Goal: Obtain resource: Obtain resource

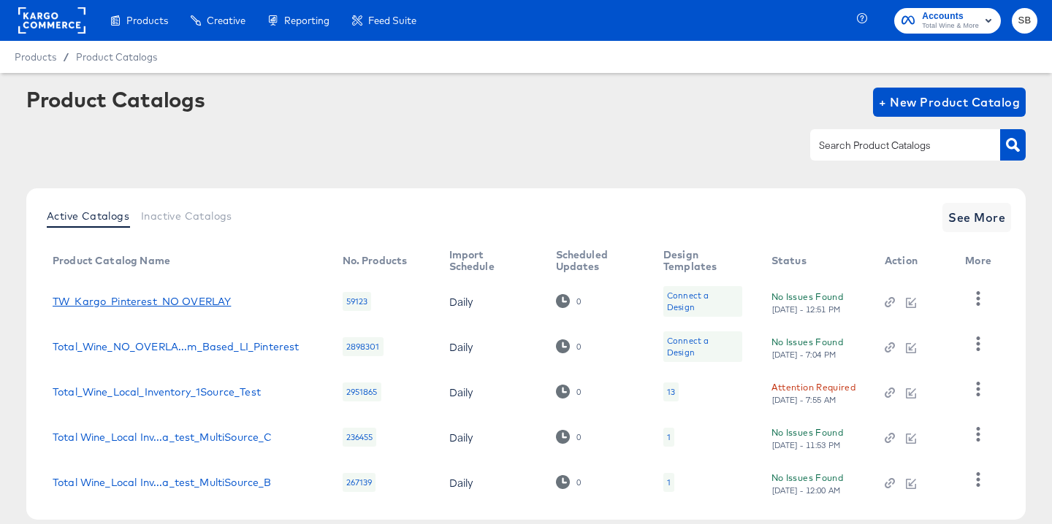
click at [183, 302] on link "TW_Kargo_Pinterest_NO OVERLAY" at bounding box center [142, 302] width 178 height 12
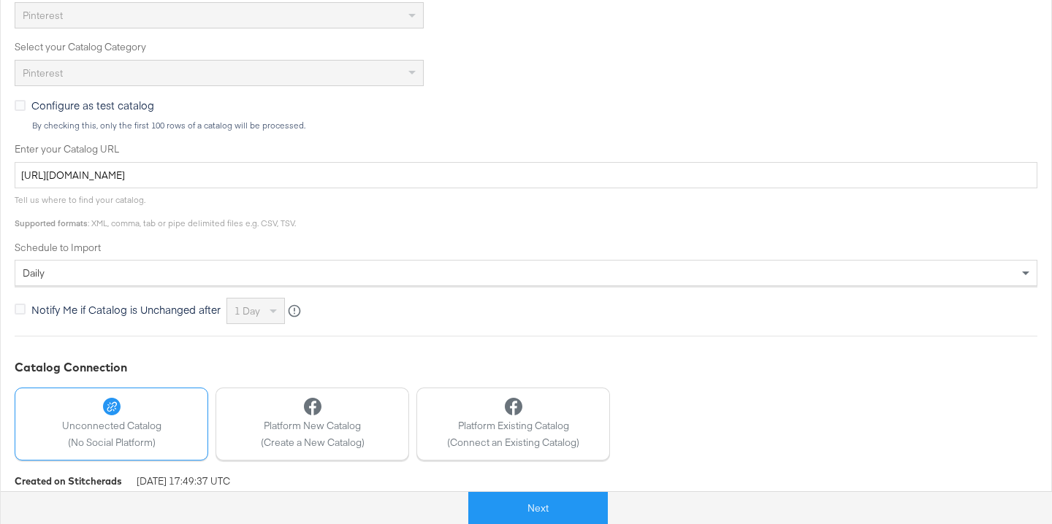
scroll to position [396, 0]
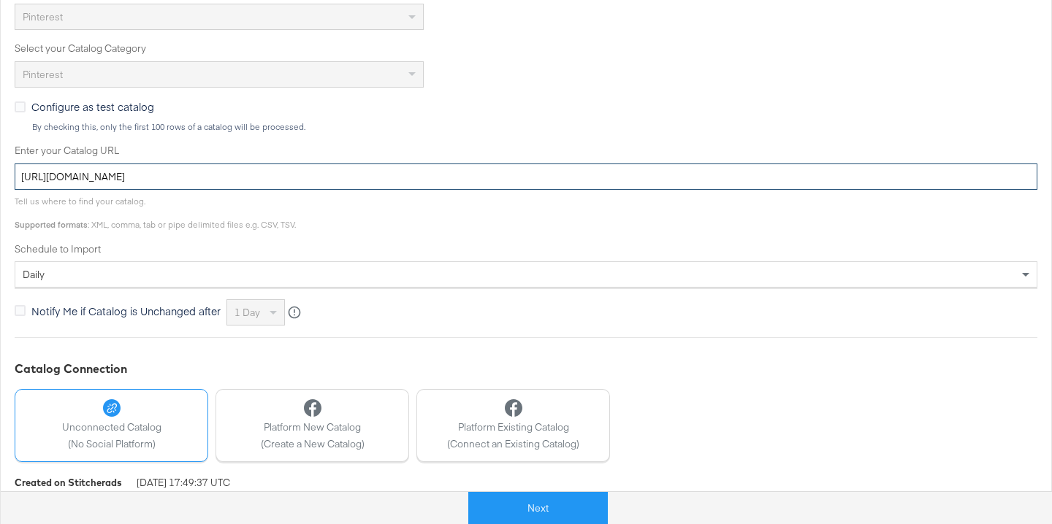
click at [346, 180] on input "[URL][DOMAIN_NAME]" at bounding box center [526, 177] width 1022 height 27
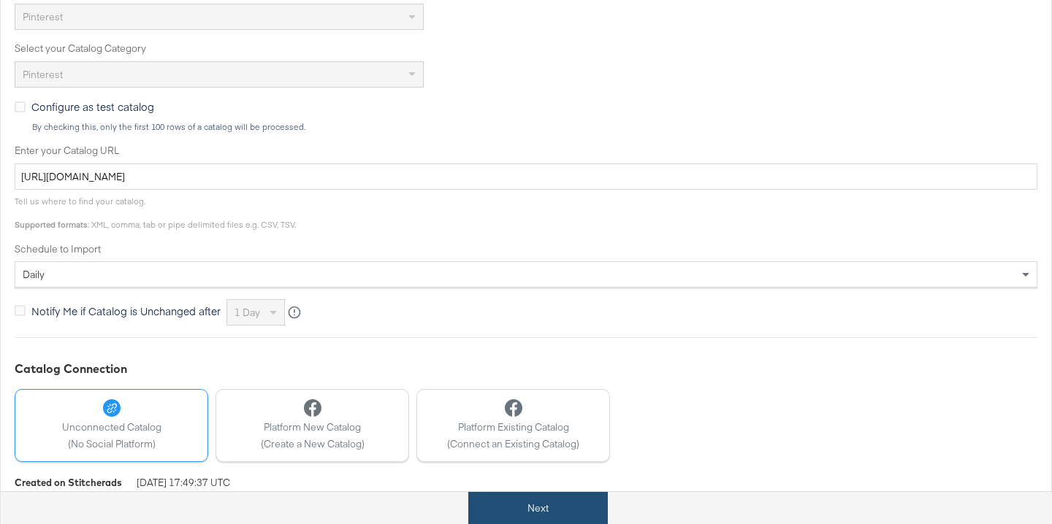
click at [551, 509] on button "Next" at bounding box center [537, 508] width 139 height 33
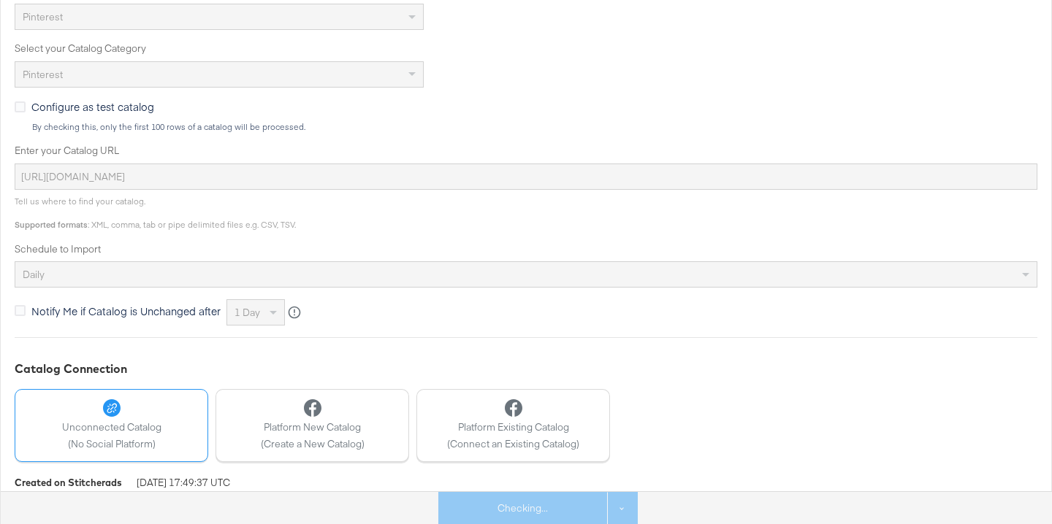
scroll to position [455, 0]
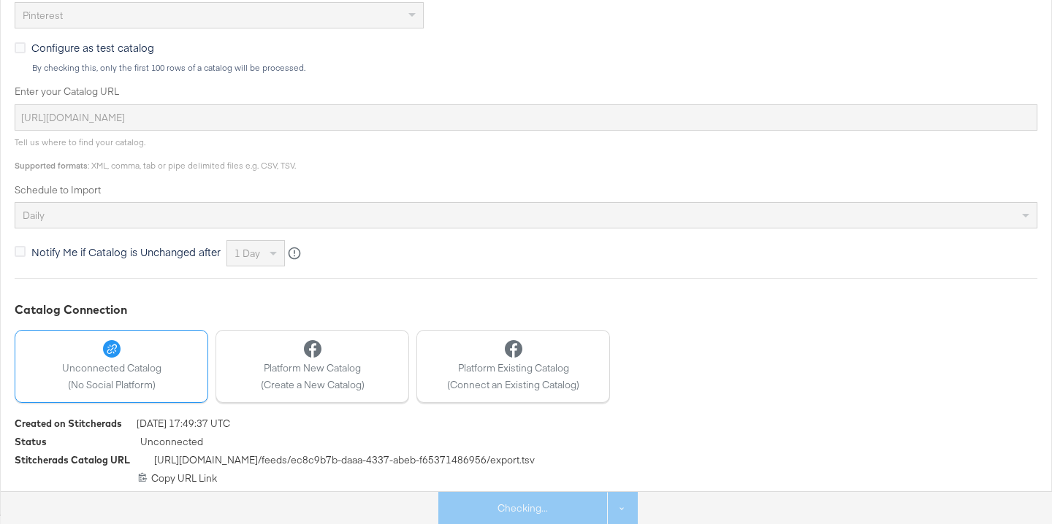
click at [283, 460] on span "[URL][DOMAIN_NAME] /feeds/ ec8c9b7b-daaa-4337-abeb-f65371486956 /export.tsv" at bounding box center [344, 463] width 381 height 18
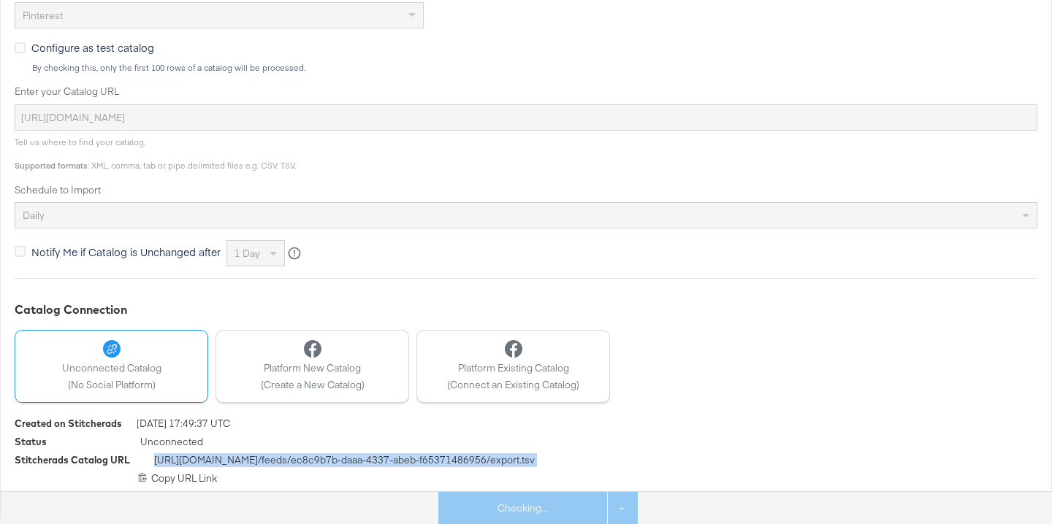
click at [283, 460] on span "[URL][DOMAIN_NAME] /feeds/ ec8c9b7b-daaa-4337-abeb-f65371486956 /export.tsv" at bounding box center [344, 463] width 381 height 18
copy div "[URL][DOMAIN_NAME] /feeds/ ec8c9b7b-daaa-4337-abeb-f65371486956 /export.tsv"
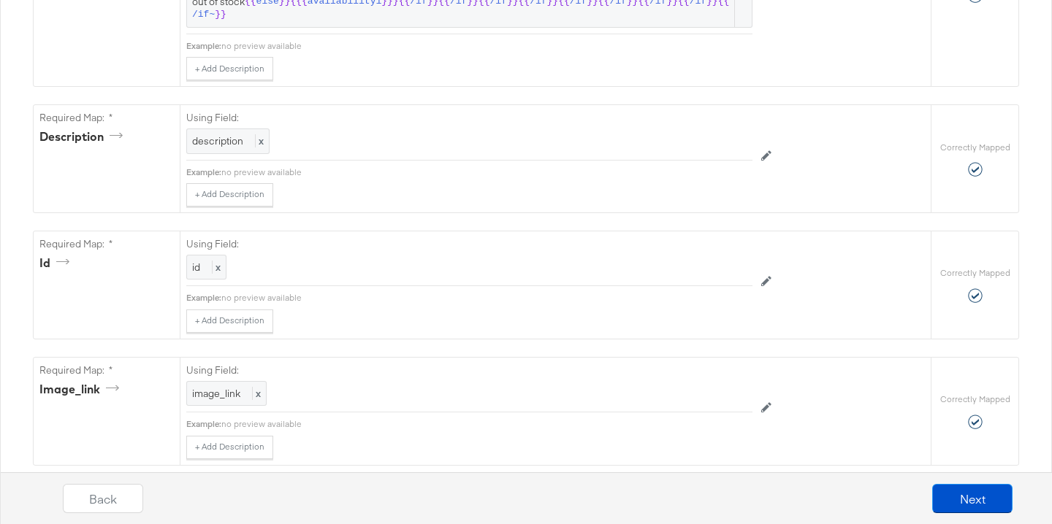
scroll to position [0, 0]
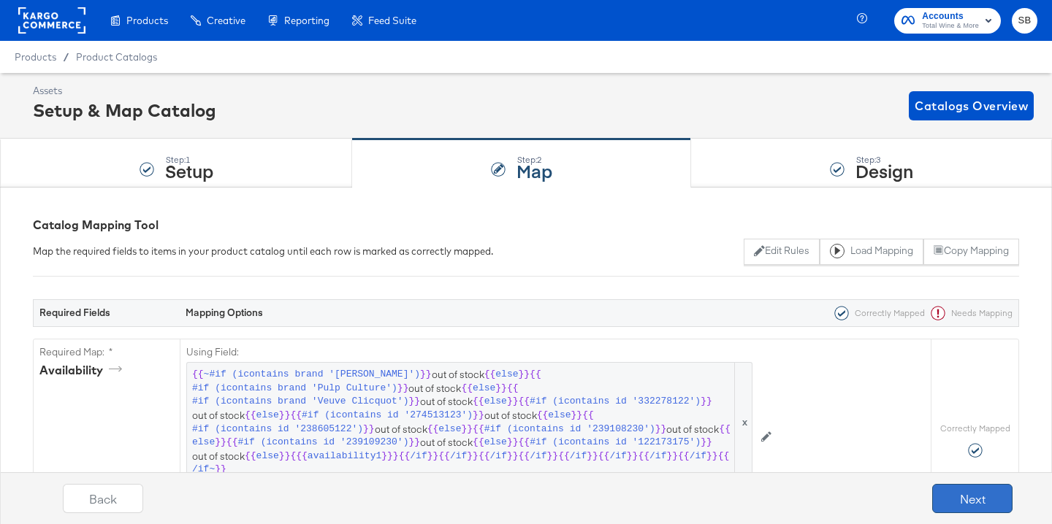
click at [983, 493] on button "Next" at bounding box center [972, 498] width 80 height 29
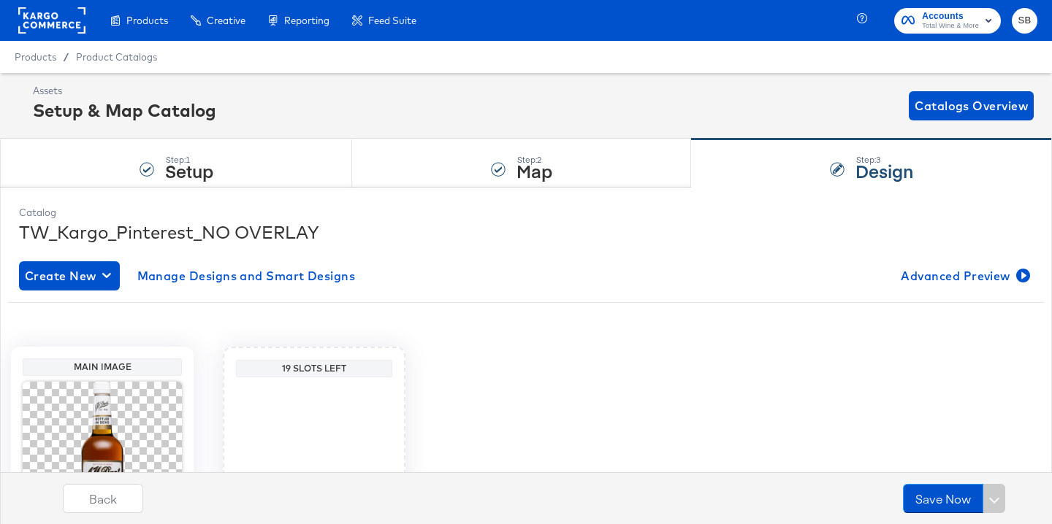
click at [39, 21] on rect at bounding box center [51, 20] width 67 height 26
